Goal: Obtain resource: Download file/media

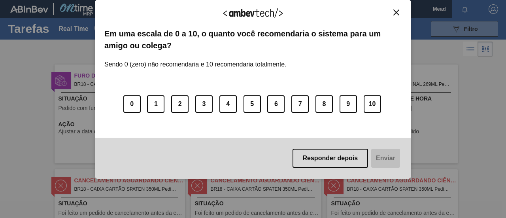
click at [395, 12] on img "Close" at bounding box center [396, 12] width 6 height 6
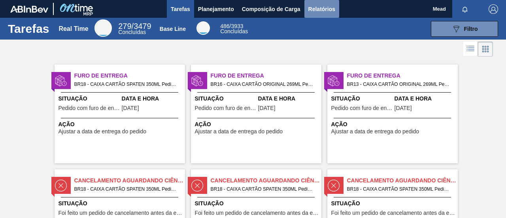
click at [319, 5] on span "Relatórios" at bounding box center [321, 8] width 27 height 9
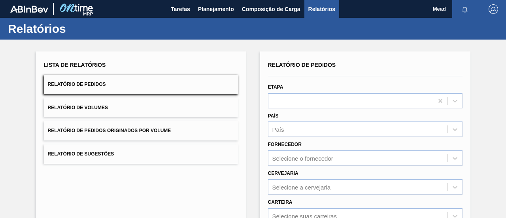
click at [490, 125] on div "Lista de Relatórios Relatório de Pedidos Relatório de Volumes Relatório de Pedi…" at bounding box center [253, 203] width 506 height 327
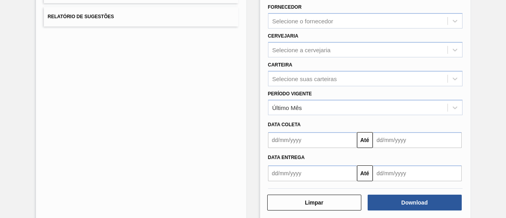
scroll to position [147, 0]
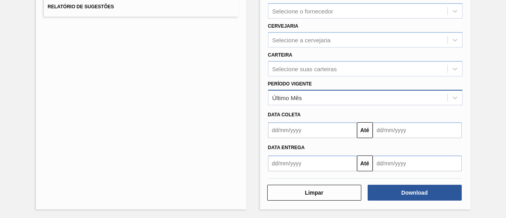
click at [325, 95] on div "Último Mês" at bounding box center [358, 97] width 179 height 11
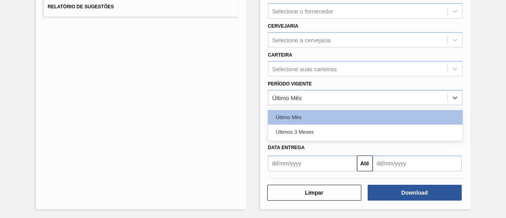
click at [301, 132] on div "Últimos 3 Meses" at bounding box center [365, 132] width 195 height 15
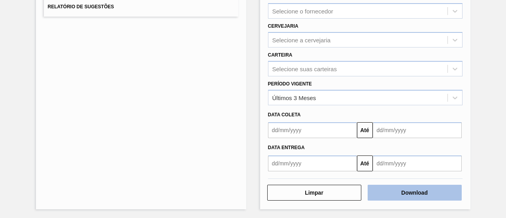
click at [418, 194] on button "Download" at bounding box center [415, 193] width 94 height 16
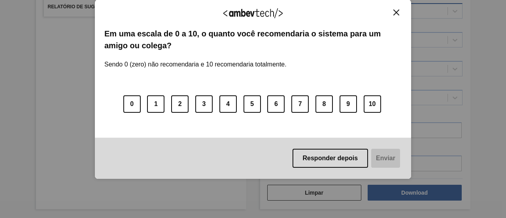
click at [396, 13] on img "Close" at bounding box center [396, 12] width 6 height 6
